Goal: Transaction & Acquisition: Purchase product/service

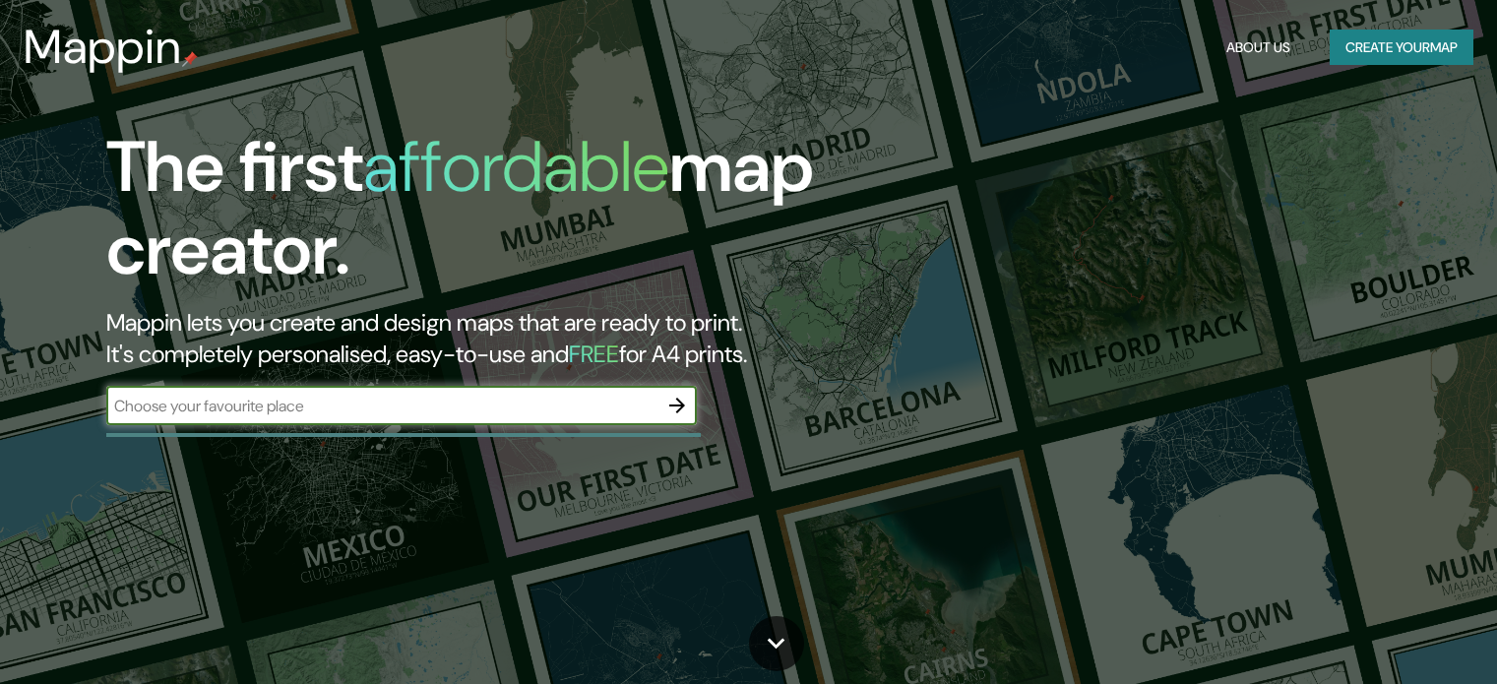
drag, startPoint x: 0, startPoint y: 0, endPoint x: 579, endPoint y: 400, distance: 703.4
click at [579, 400] on input "text" at bounding box center [381, 406] width 551 height 23
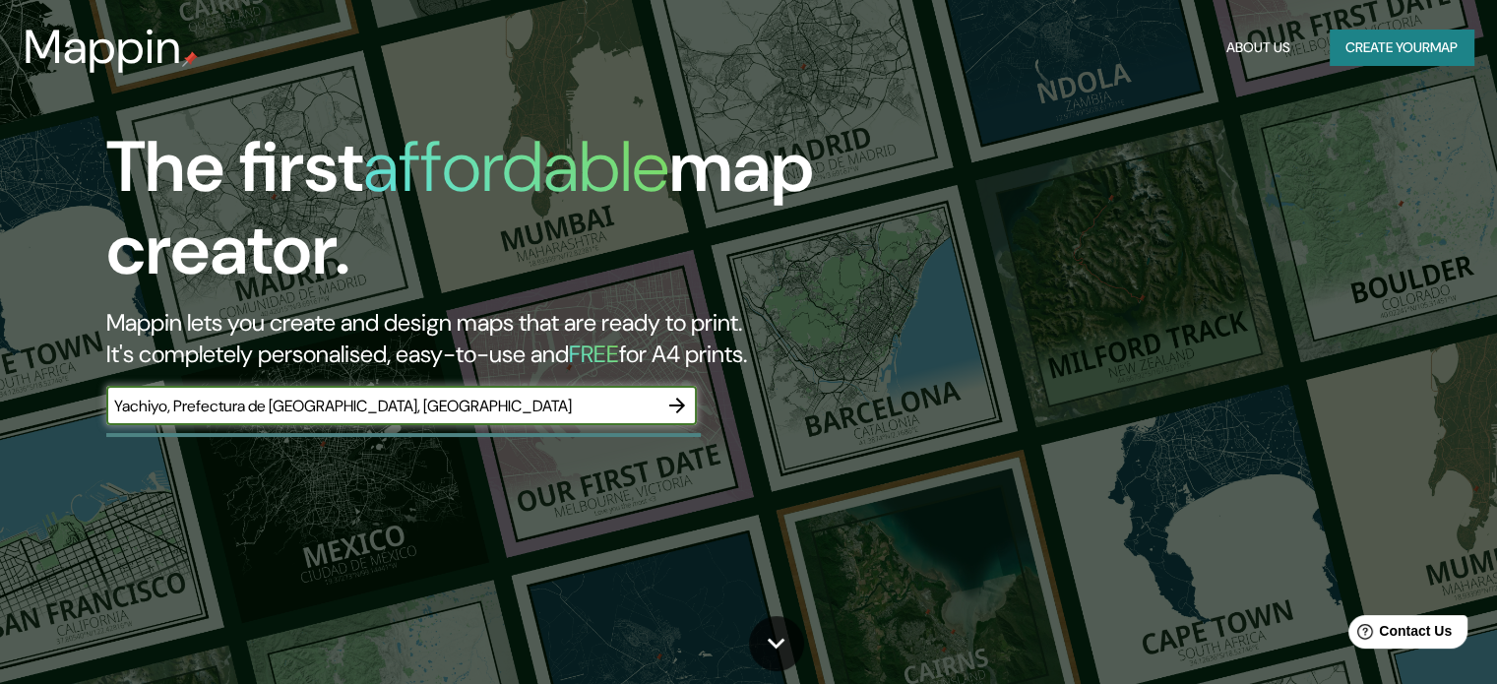
type input "Yachiyo, Prefectura de [GEOGRAPHIC_DATA], [GEOGRAPHIC_DATA]"
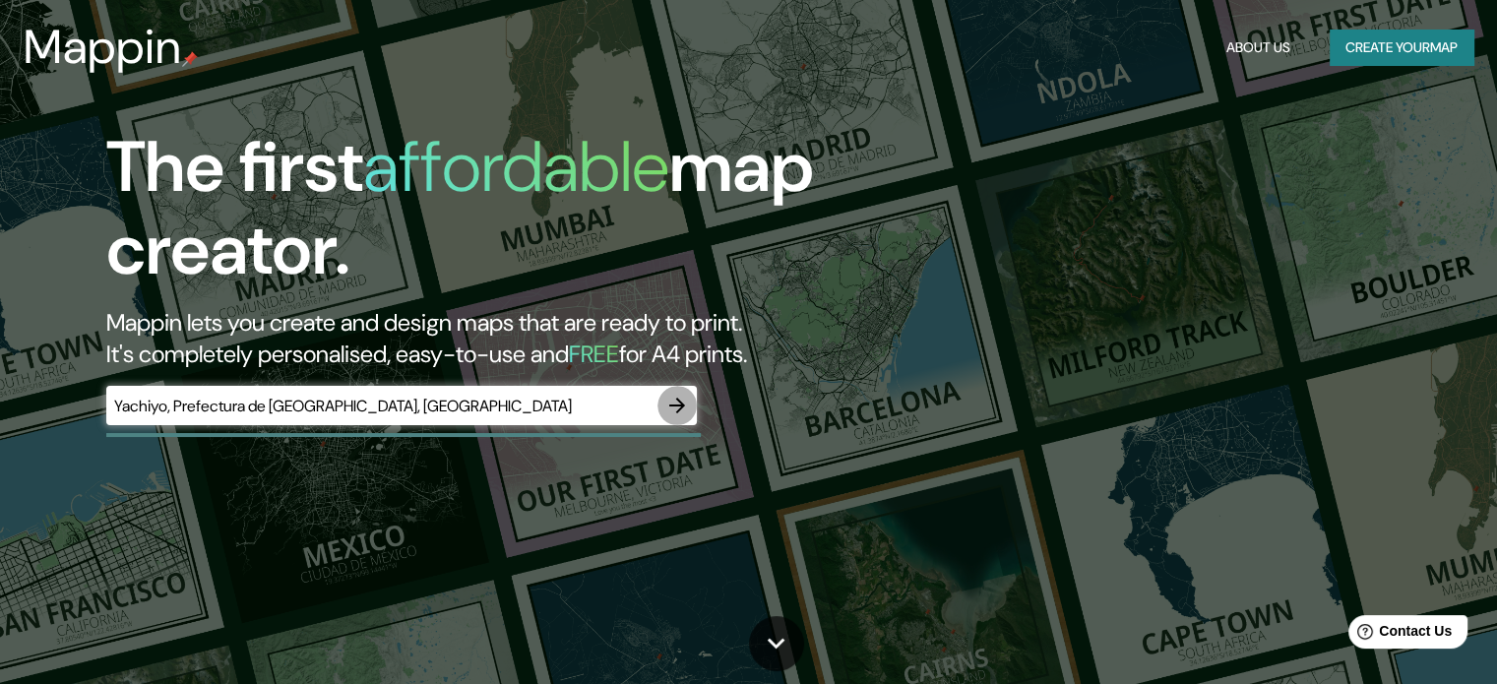
click at [670, 408] on icon "button" at bounding box center [677, 406] width 24 height 24
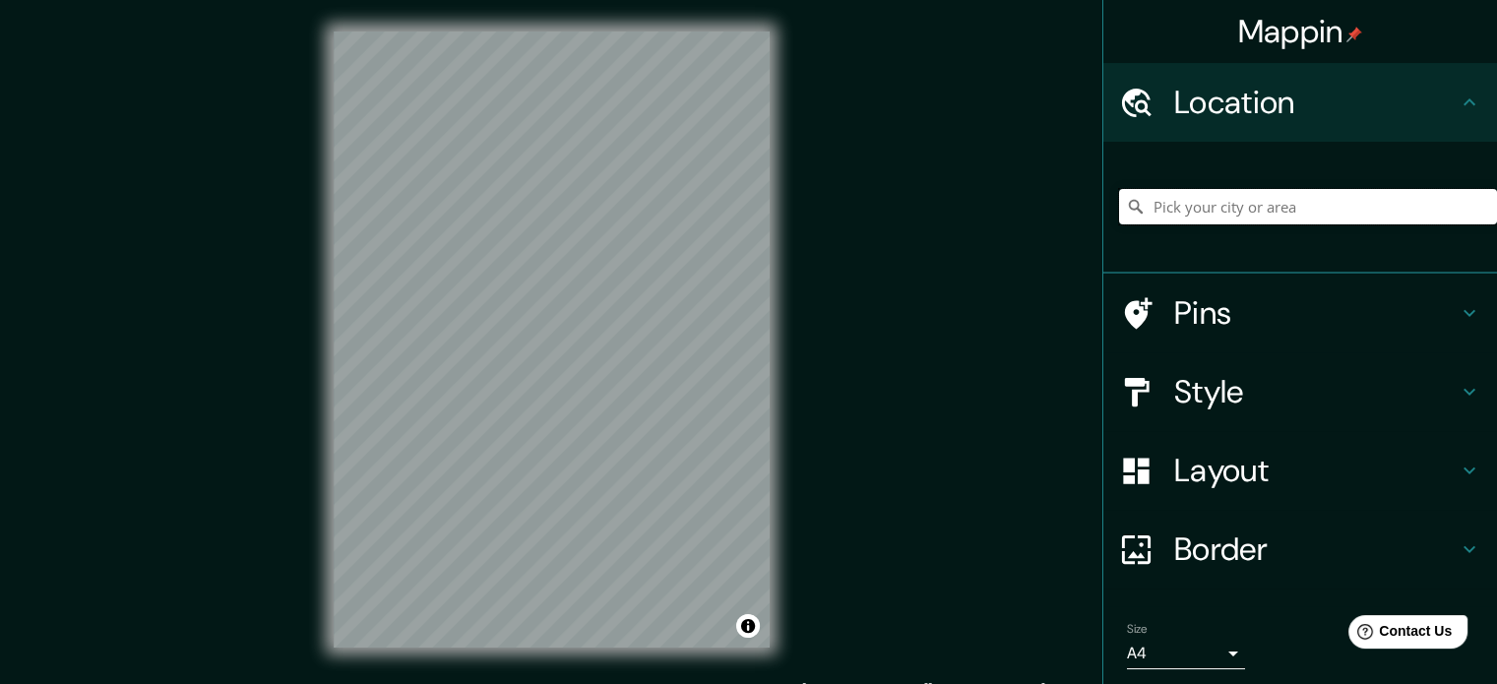
click at [1280, 196] on input "Pick your city or area" at bounding box center [1308, 206] width 378 height 35
paste input "[URL][DOMAIN_NAME][PERSON_NAME][DOMAIN_NAME]"
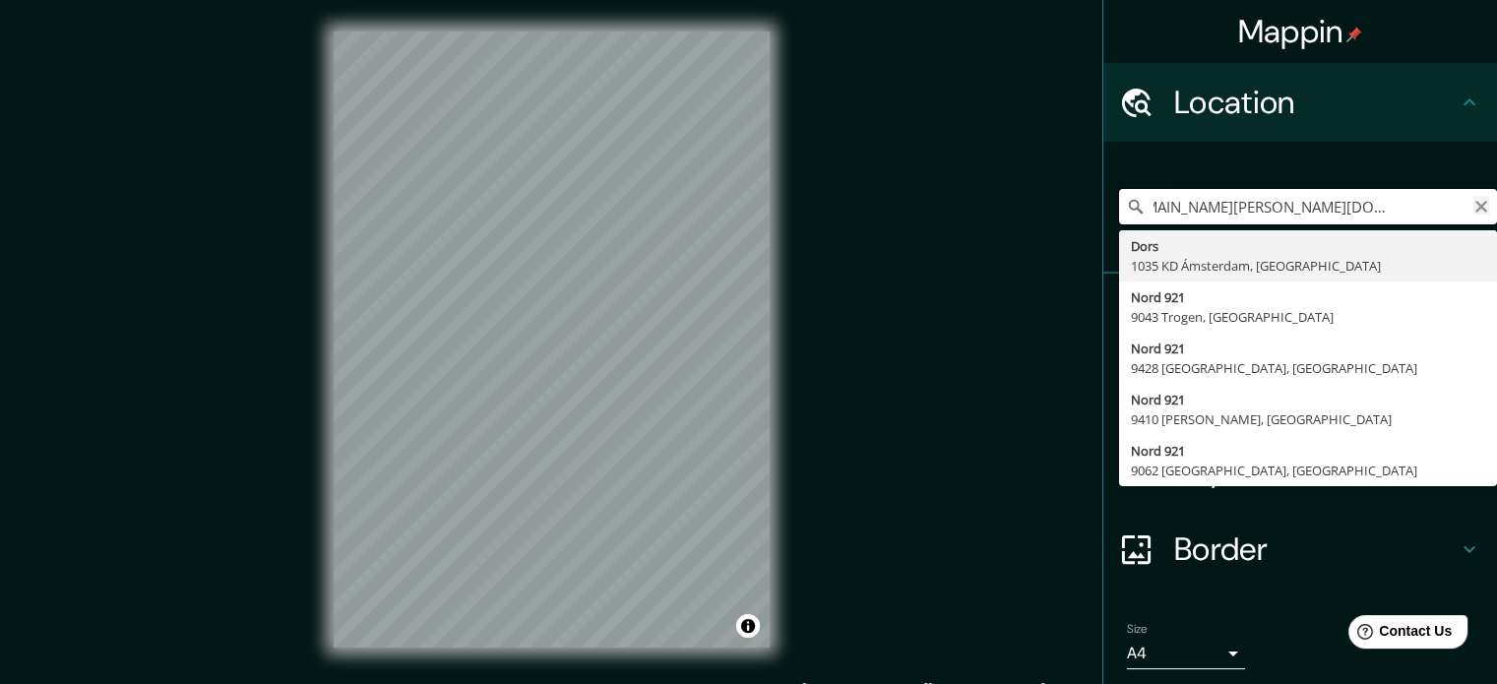
type input "[URL][DOMAIN_NAME][PERSON_NAME][DOMAIN_NAME]"
click at [1476, 204] on icon "Clear" at bounding box center [1482, 207] width 12 height 12
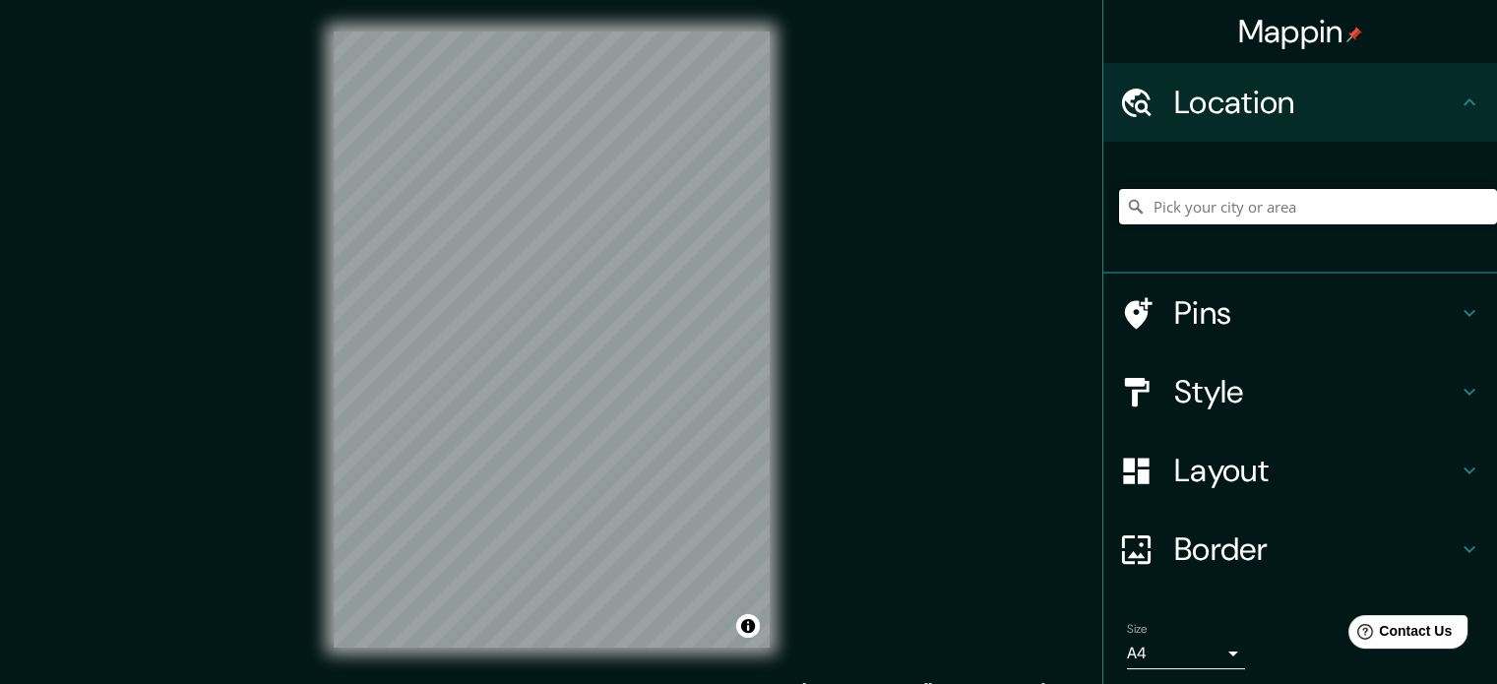
click at [1219, 202] on input "Pick your city or area" at bounding box center [1308, 206] width 378 height 35
paste input "Yachiyo, Prefectura de [GEOGRAPHIC_DATA], [GEOGRAPHIC_DATA]"
type input "Yachiyo, Prefectura de [GEOGRAPHIC_DATA], [GEOGRAPHIC_DATA]"
click at [1184, 377] on h4 "Style" at bounding box center [1315, 391] width 283 height 39
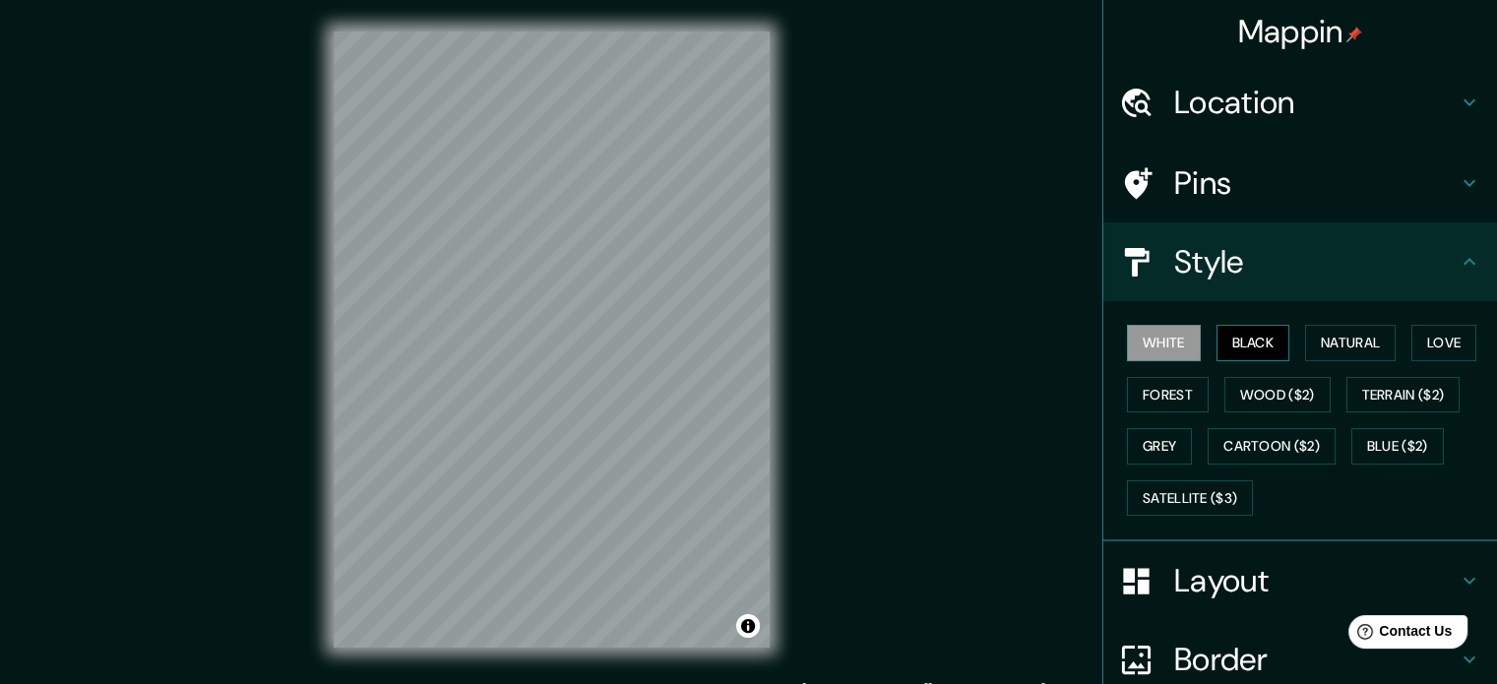
click at [1248, 333] on button "Black" at bounding box center [1254, 343] width 74 height 36
click at [1341, 342] on button "Natural" at bounding box center [1350, 343] width 91 height 36
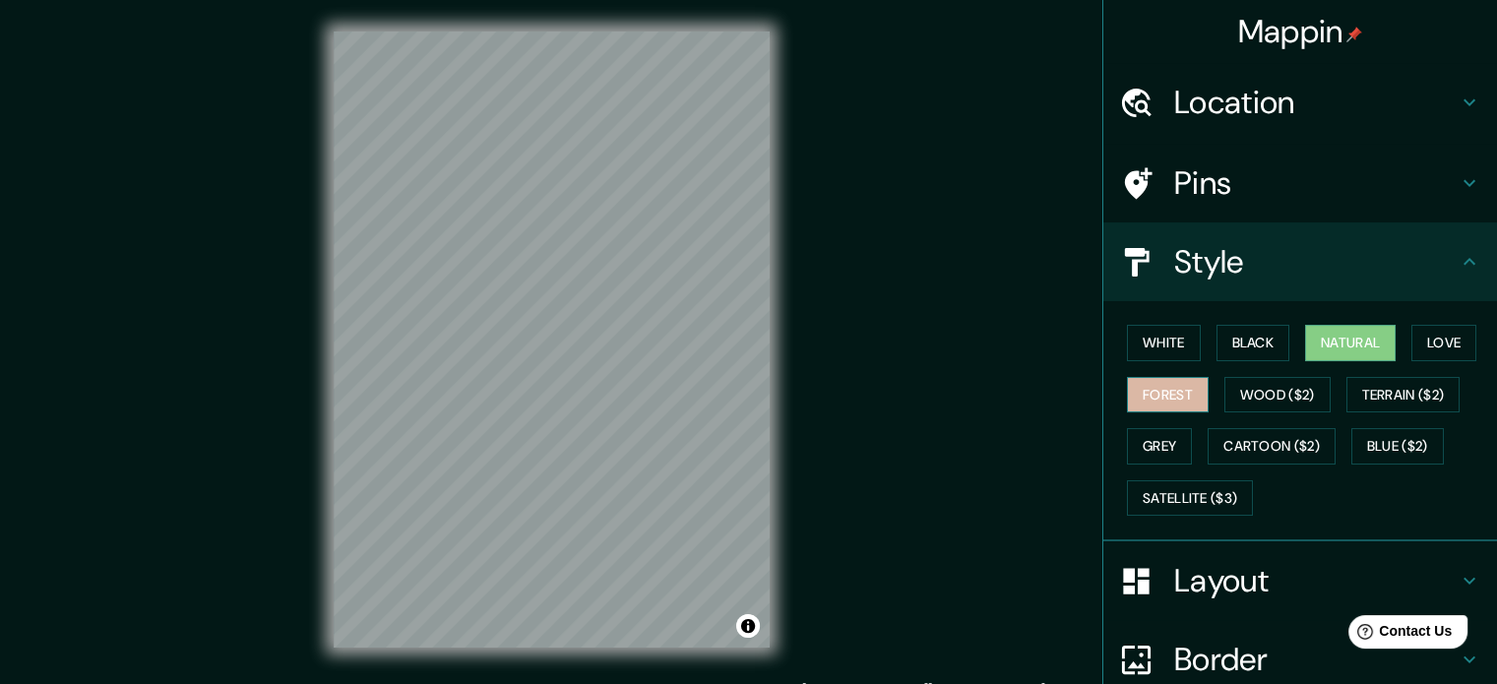
click at [1139, 391] on button "Forest" at bounding box center [1168, 395] width 82 height 36
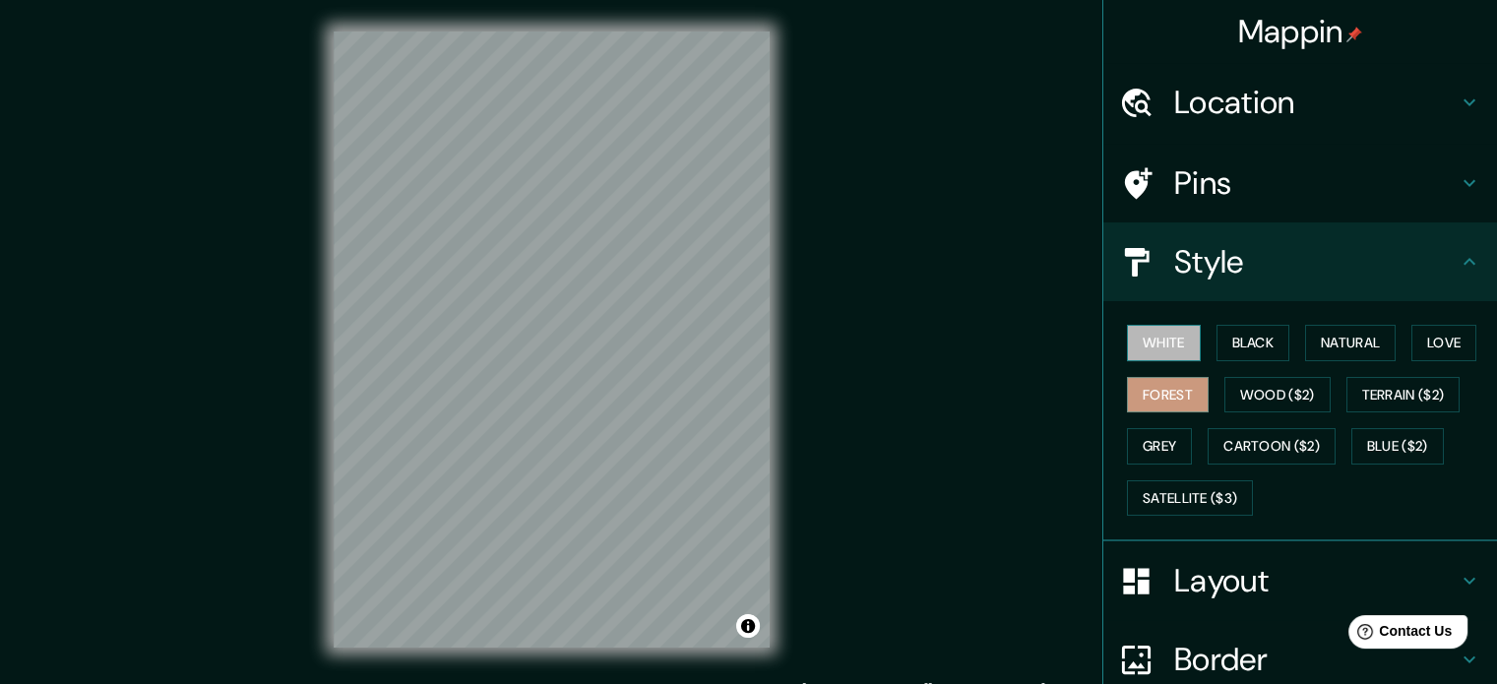
click at [1165, 336] on button "White" at bounding box center [1164, 343] width 74 height 36
click at [1258, 345] on button "Black" at bounding box center [1254, 343] width 74 height 36
click at [1147, 346] on button "White" at bounding box center [1164, 343] width 74 height 36
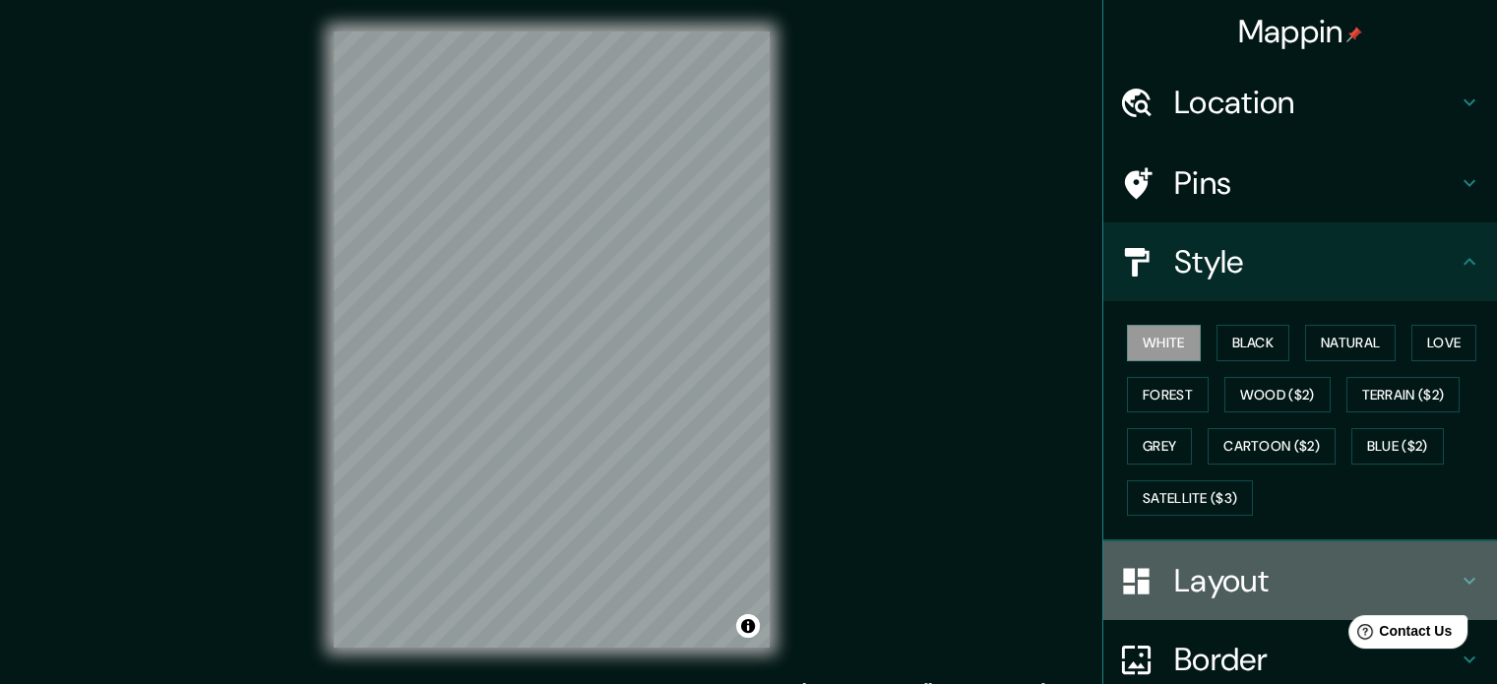
click at [1219, 590] on h4 "Layout" at bounding box center [1315, 580] width 283 height 39
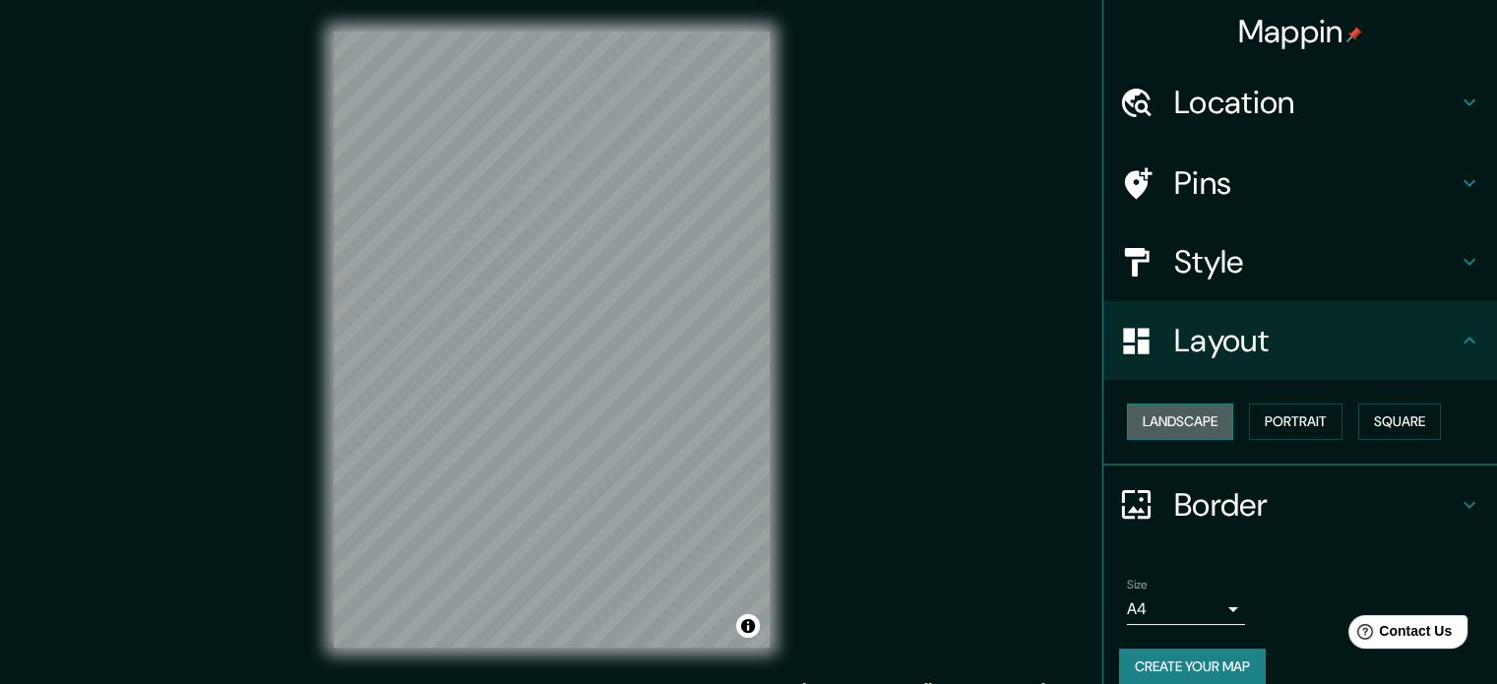
click at [1194, 413] on button "Landscape" at bounding box center [1180, 422] width 106 height 36
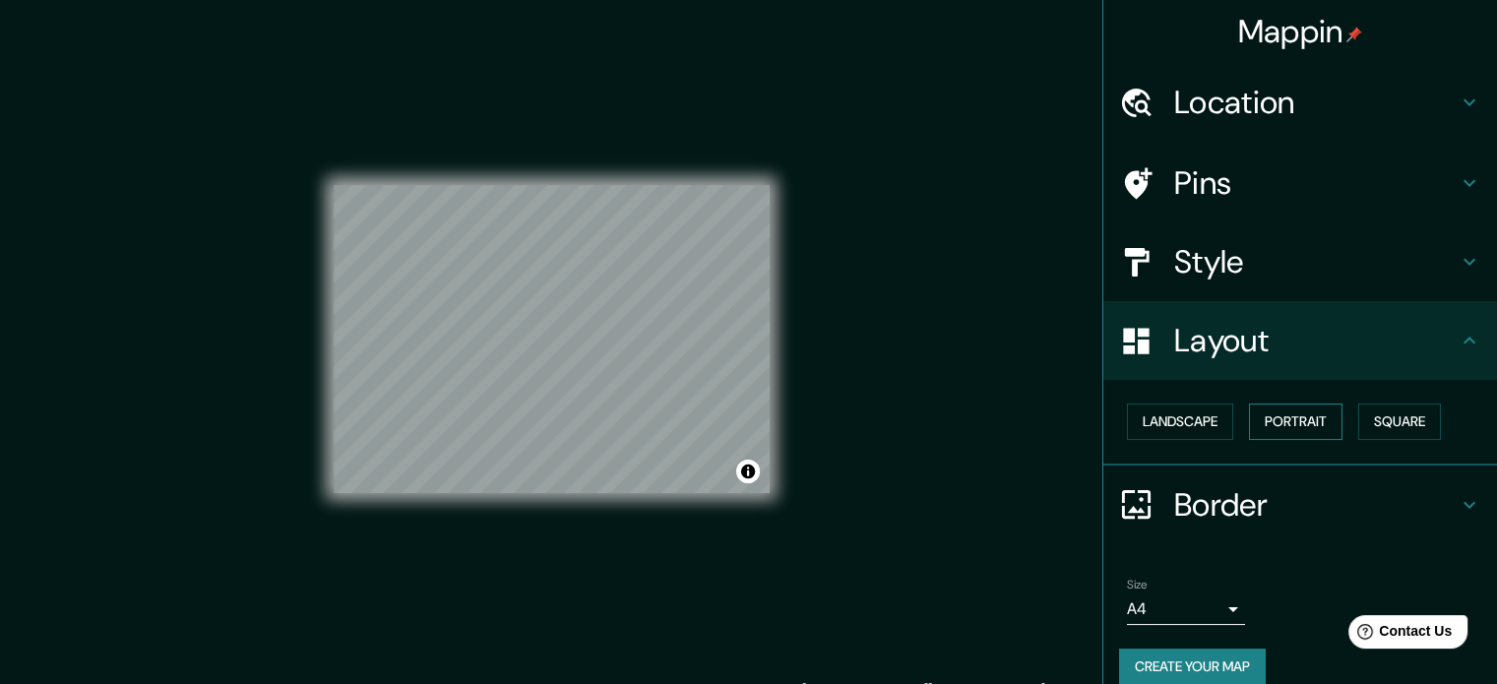
click at [1291, 416] on button "Portrait" at bounding box center [1296, 422] width 94 height 36
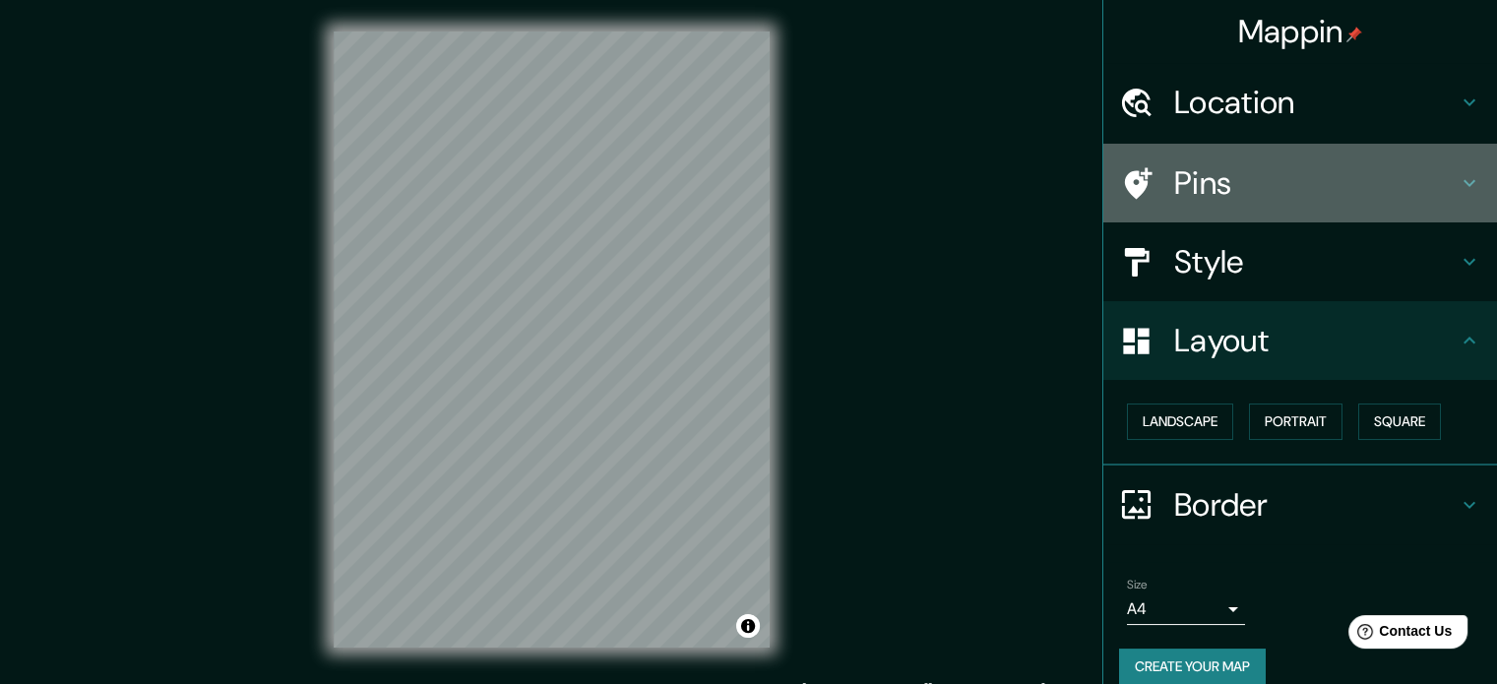
click at [1277, 189] on h4 "Pins" at bounding box center [1315, 182] width 283 height 39
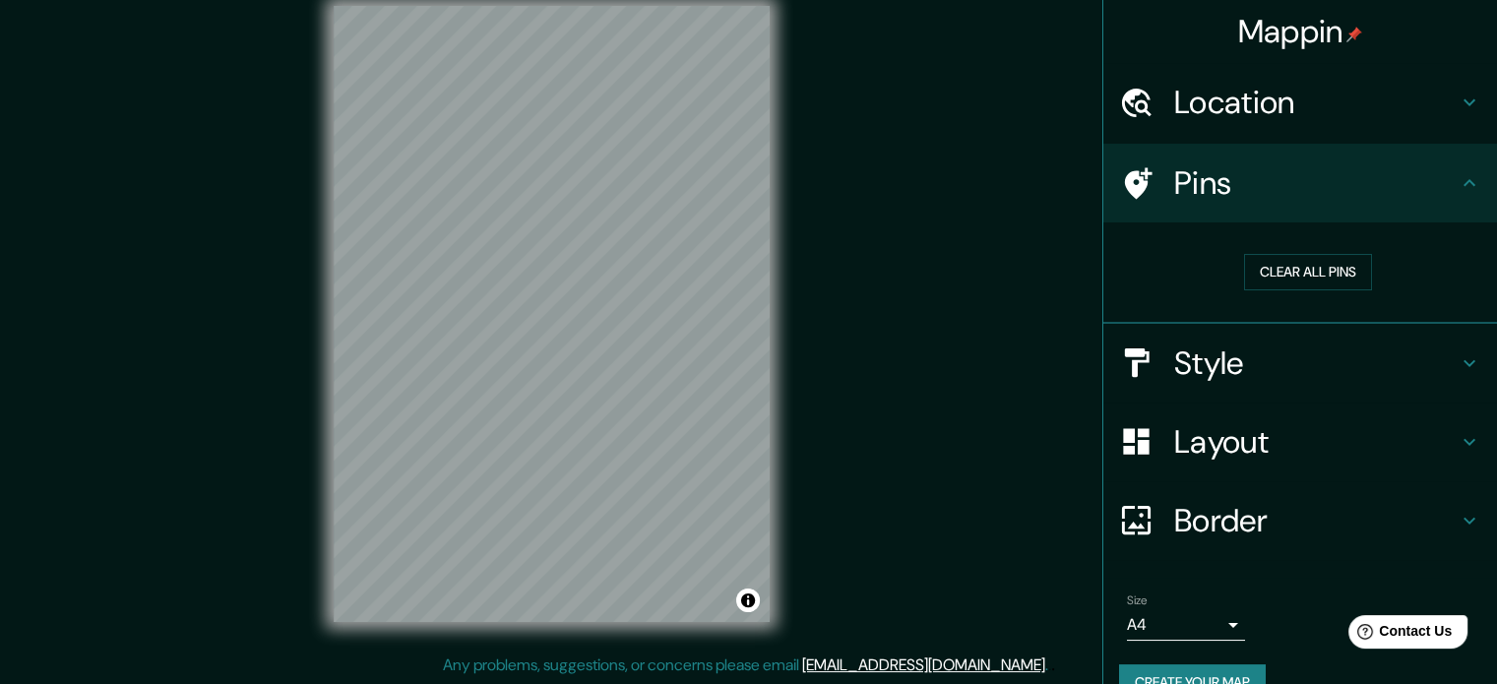
click at [1284, 105] on h4 "Location" at bounding box center [1315, 102] width 283 height 39
